Goal: Task Accomplishment & Management: Manage account settings

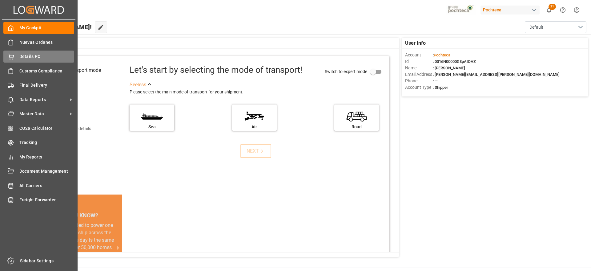
click at [28, 58] on span "Details PO" at bounding box center [46, 56] width 55 height 6
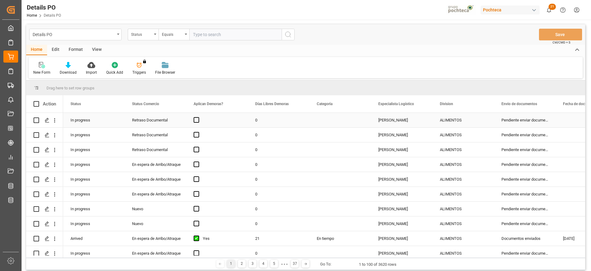
click at [512, 121] on div "Pendiente enviar documentos" at bounding box center [525, 120] width 62 height 14
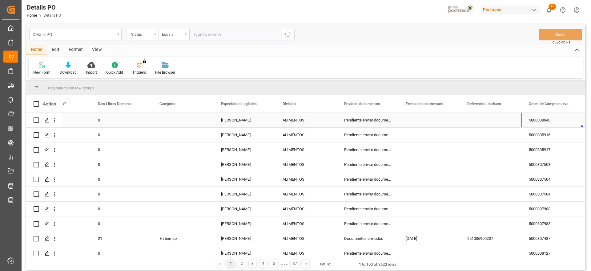
scroll to position [0, 219]
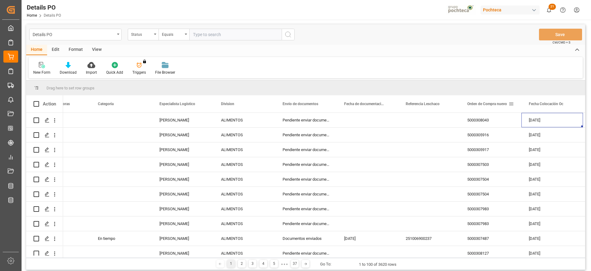
click at [512, 105] on span at bounding box center [511, 104] width 6 height 6
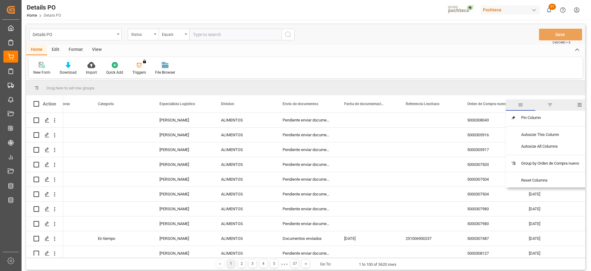
click at [549, 107] on span "filter" at bounding box center [550, 104] width 30 height 11
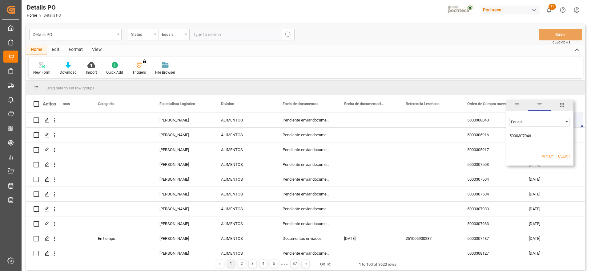
type input "5000307046"
click at [545, 159] on button "Apply" at bounding box center [547, 156] width 11 height 6
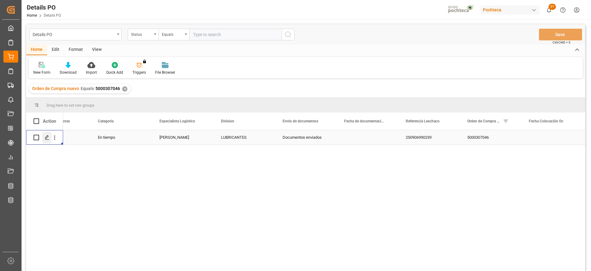
click at [46, 138] on polygon "Press SPACE to select this row." at bounding box center [46, 136] width 3 height 3
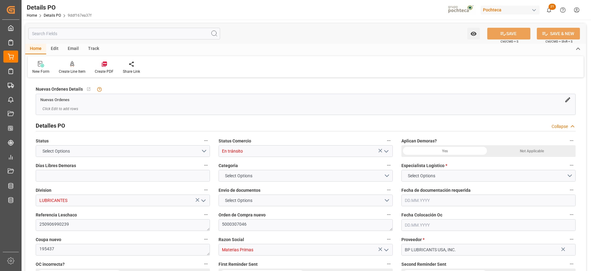
type input "0"
type input "12000"
type input "22.09.2025"
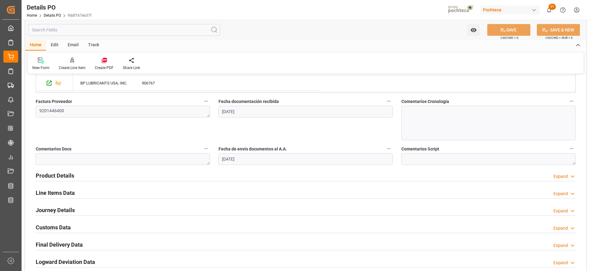
scroll to position [308, 0]
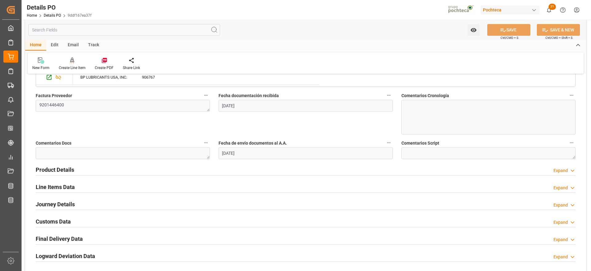
click at [560, 172] on div "Expand" at bounding box center [560, 170] width 14 height 6
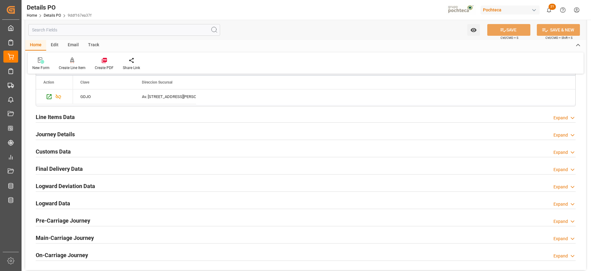
scroll to position [508, 0]
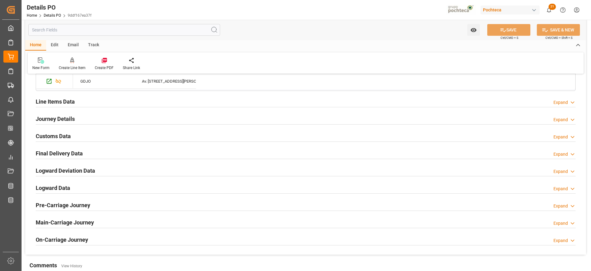
click at [64, 154] on h2 "Final Delivery Data" at bounding box center [59, 153] width 47 height 8
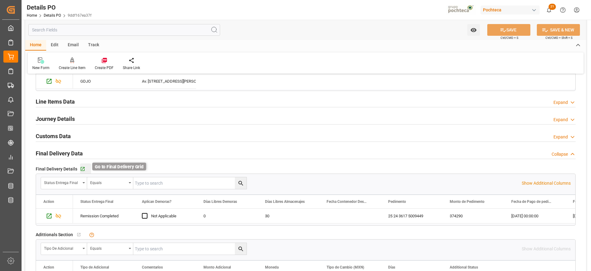
click at [81, 167] on icon "button" at bounding box center [82, 168] width 5 height 5
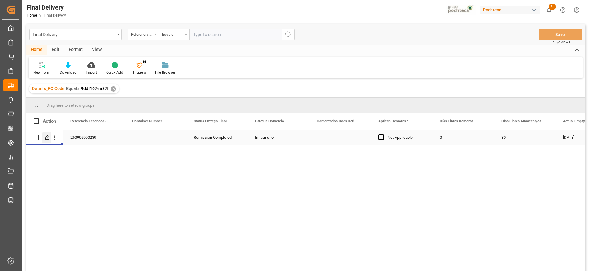
click at [45, 138] on icon "Press SPACE to select this row." at bounding box center [47, 137] width 5 height 5
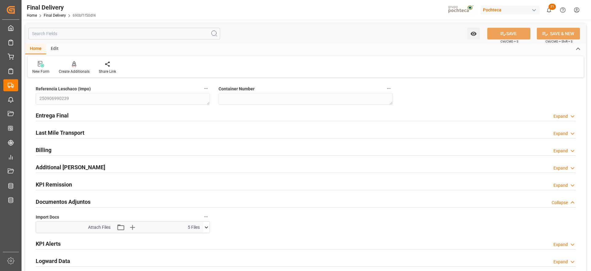
type input "0"
type input "30"
type input "374290"
type input "[DATE]"
type input "[DATE] 00:00"
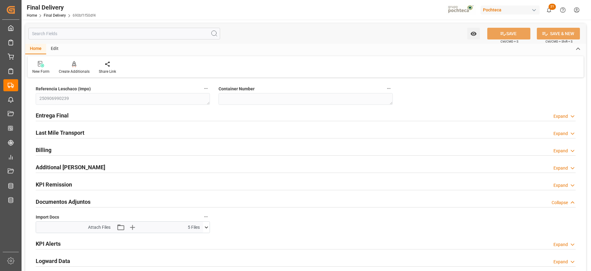
type input "[DATE] 00:00"
type input "[DATE]"
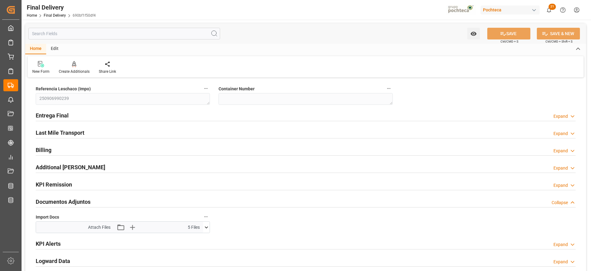
type input "[DATE]"
click at [64, 114] on h2 "Entrega Final" at bounding box center [52, 115] width 33 height 8
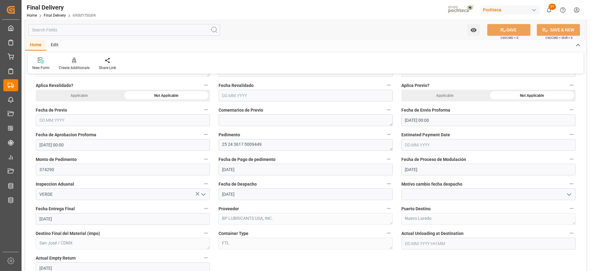
scroll to position [323, 0]
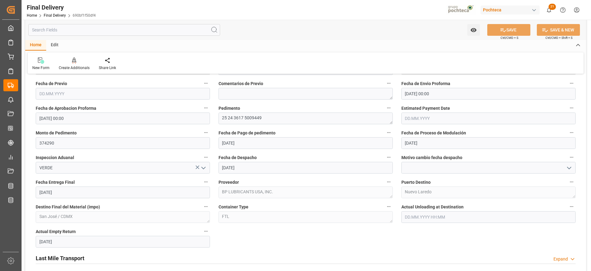
click at [140, 194] on input "[DATE]" at bounding box center [123, 192] width 174 height 12
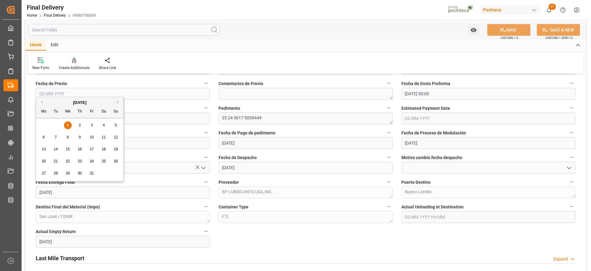
drag, startPoint x: 62, startPoint y: 193, endPoint x: 23, endPoint y: 195, distance: 39.1
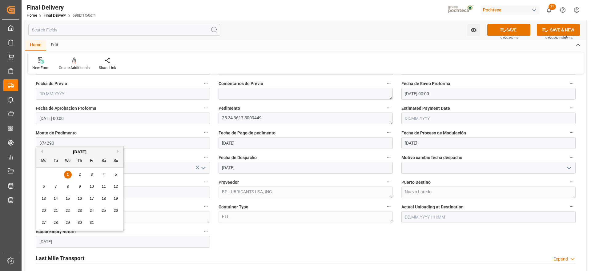
drag, startPoint x: 66, startPoint y: 240, endPoint x: 32, endPoint y: 239, distance: 33.3
click at [32, 239] on div "Actual Empty Return [DATE]" at bounding box center [122, 237] width 183 height 25
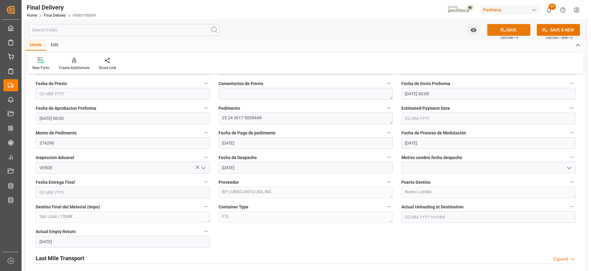
click at [501, 34] on button "SAVE" at bounding box center [508, 30] width 43 height 12
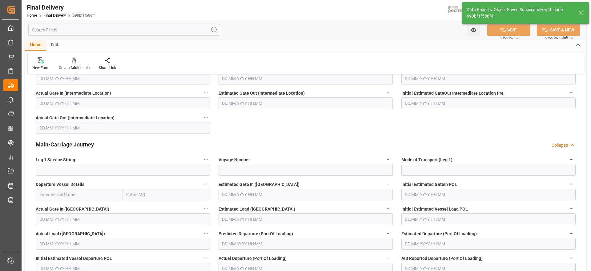
scroll to position [0, 0]
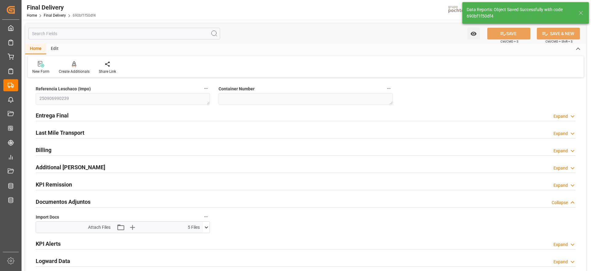
click at [62, 115] on h2 "Entrega Final" at bounding box center [52, 115] width 33 height 8
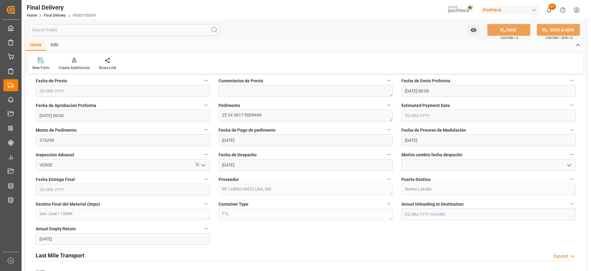
scroll to position [354, 0]
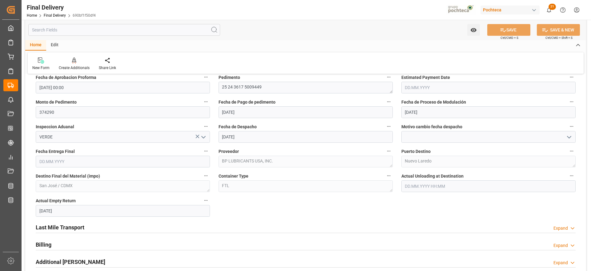
click at [112, 161] on input "text" at bounding box center [123, 161] width 174 height 12
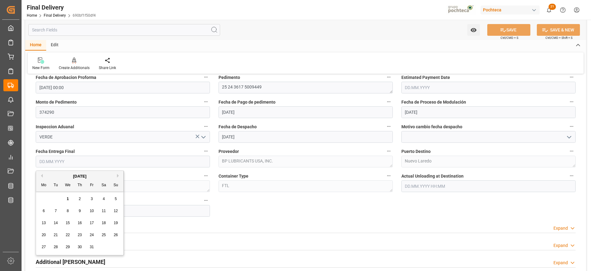
click at [66, 199] on div "1" at bounding box center [68, 198] width 8 height 7
type input "[DATE]"
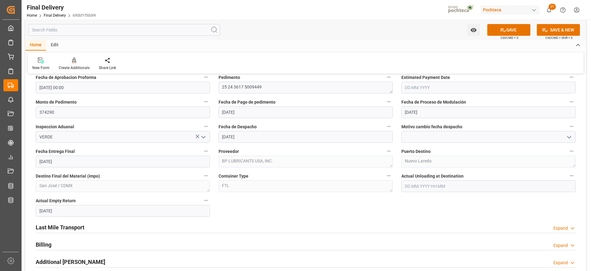
click at [508, 29] on button "SAVE" at bounding box center [508, 30] width 43 height 12
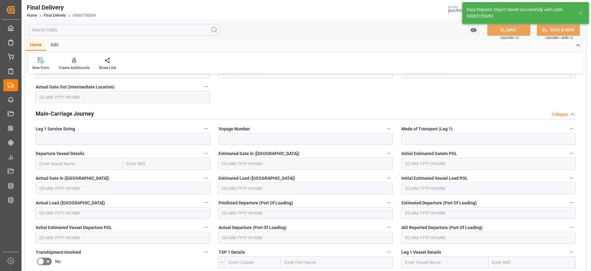
scroll to position [0, 0]
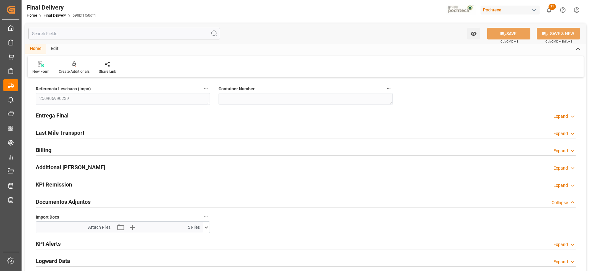
click at [62, 114] on h2 "Entrega Final" at bounding box center [52, 115] width 33 height 8
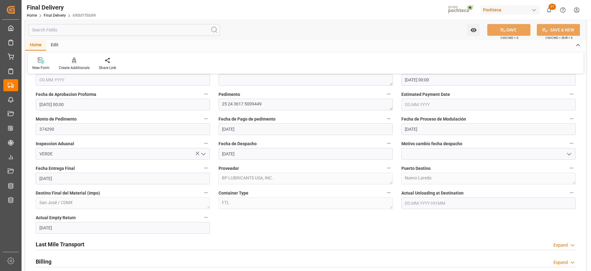
scroll to position [339, 0]
